Goal: Task Accomplishment & Management: Manage account settings

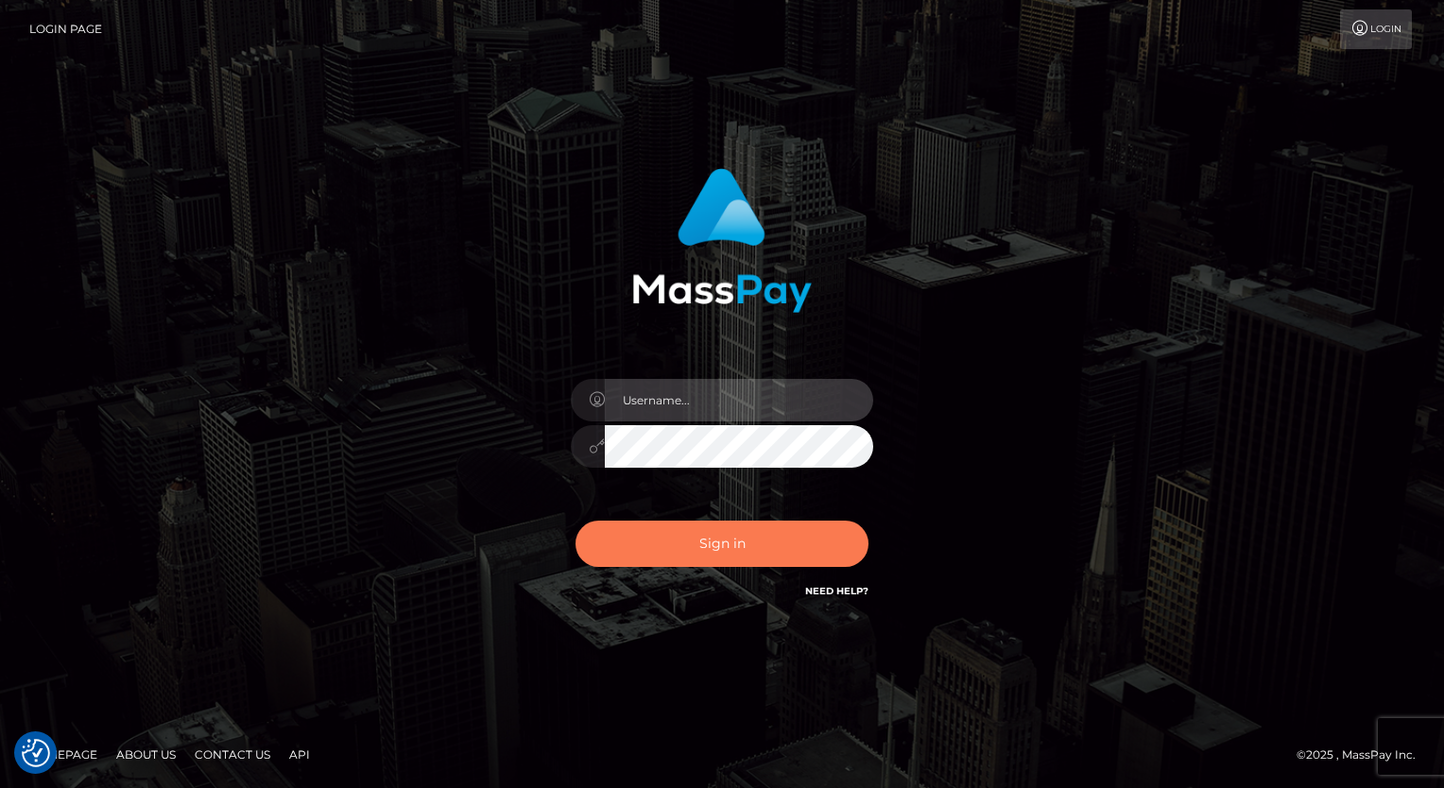
type input "aly.ignite"
click at [685, 535] on button "Sign in" at bounding box center [721, 544] width 293 height 46
type input "aly.ignite"
click at [700, 535] on button "Sign in" at bounding box center [721, 544] width 293 height 46
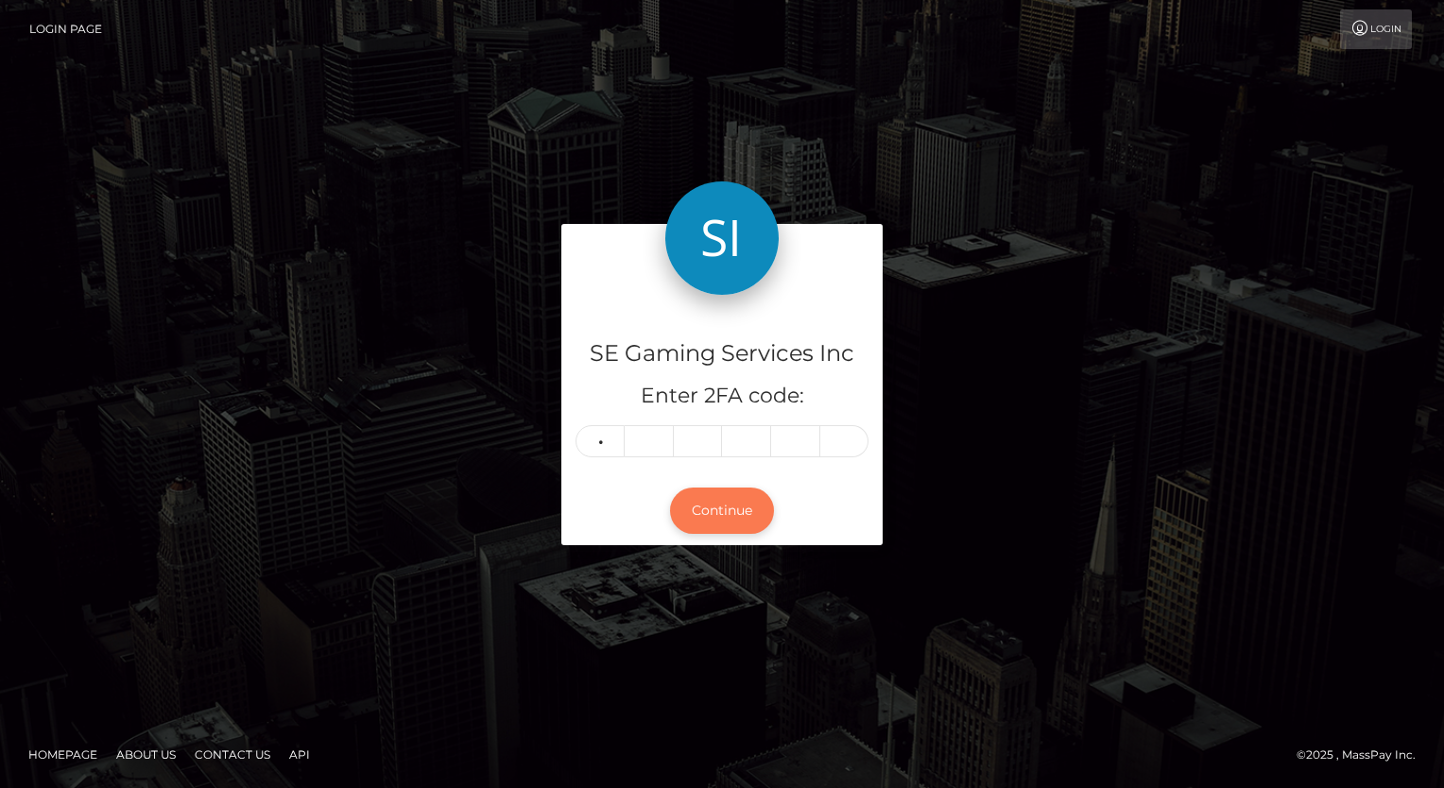
type input "3"
type input "1"
type input "3"
type input "8"
type input "9"
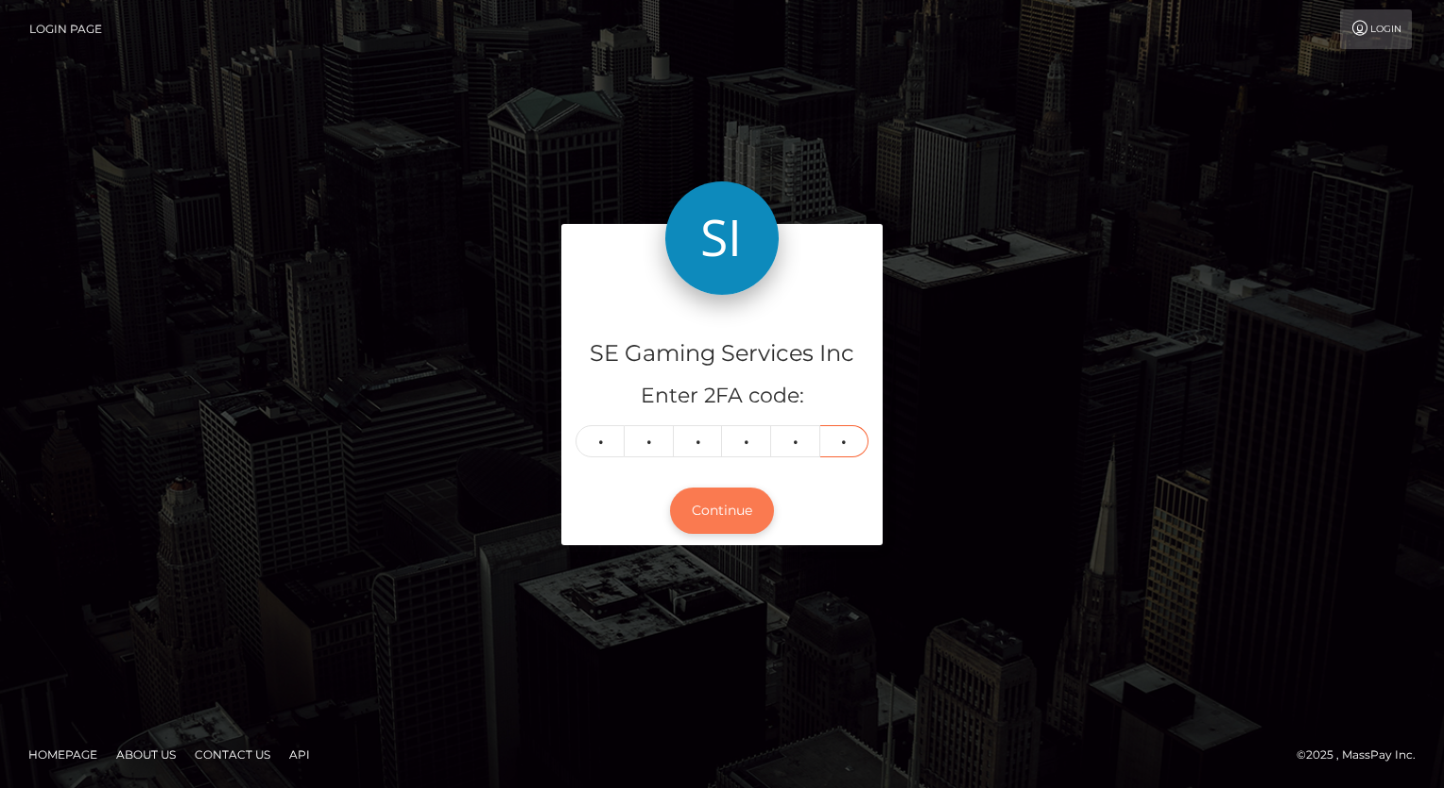
type input "5"
click at [691, 513] on button "Continue" at bounding box center [722, 511] width 104 height 46
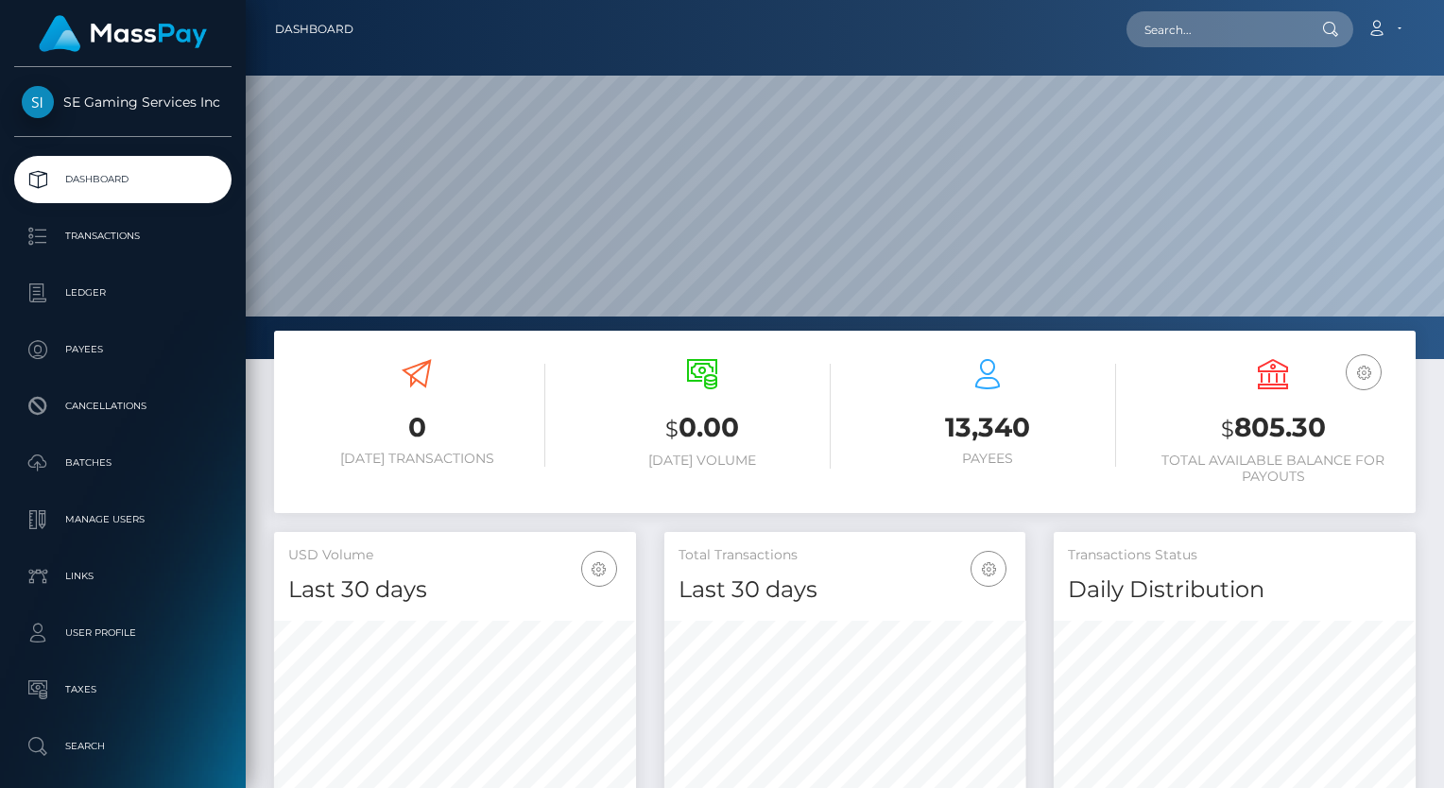
scroll to position [335, 362]
